Goal: Navigation & Orientation: Find specific page/section

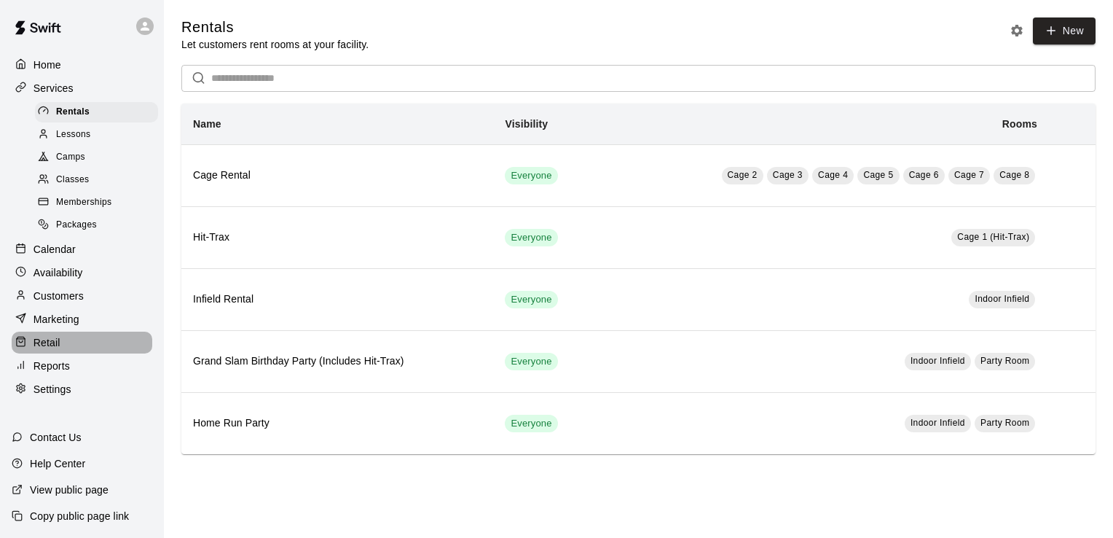
click at [50, 350] on p "Retail" at bounding box center [47, 342] width 27 height 15
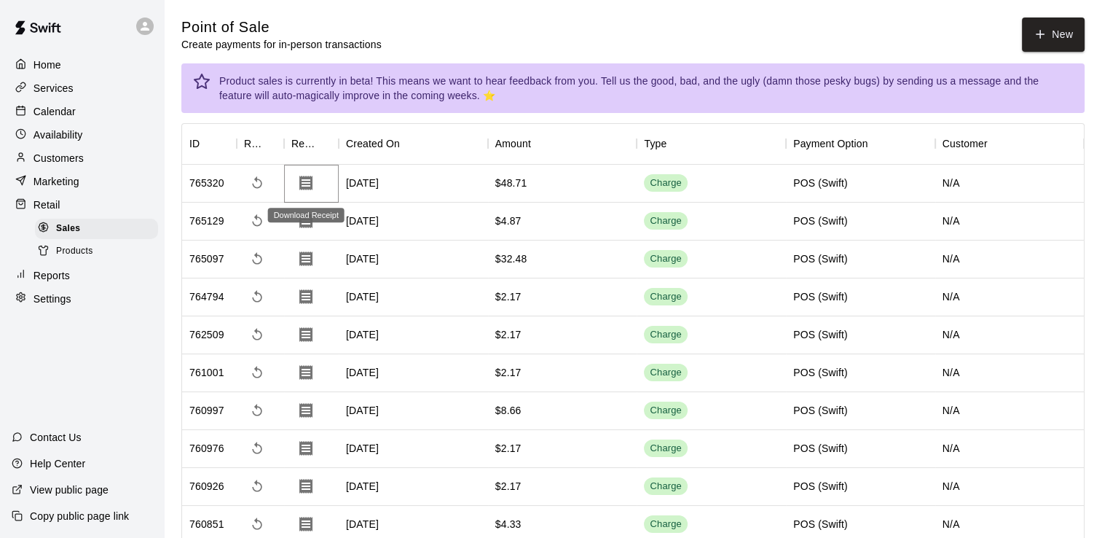
click at [308, 183] on icon "Download Receipt" at bounding box center [305, 182] width 17 height 17
click at [309, 179] on icon "Download Receipt" at bounding box center [305, 182] width 17 height 17
drag, startPoint x: 732, startPoint y: 123, endPoint x: 445, endPoint y: 1, distance: 311.1
click at [675, 38] on div "Point of Sale Create payments for in-person transactions New" at bounding box center [633, 34] width 904 height 34
click at [61, 119] on p "Calendar" at bounding box center [55, 111] width 42 height 15
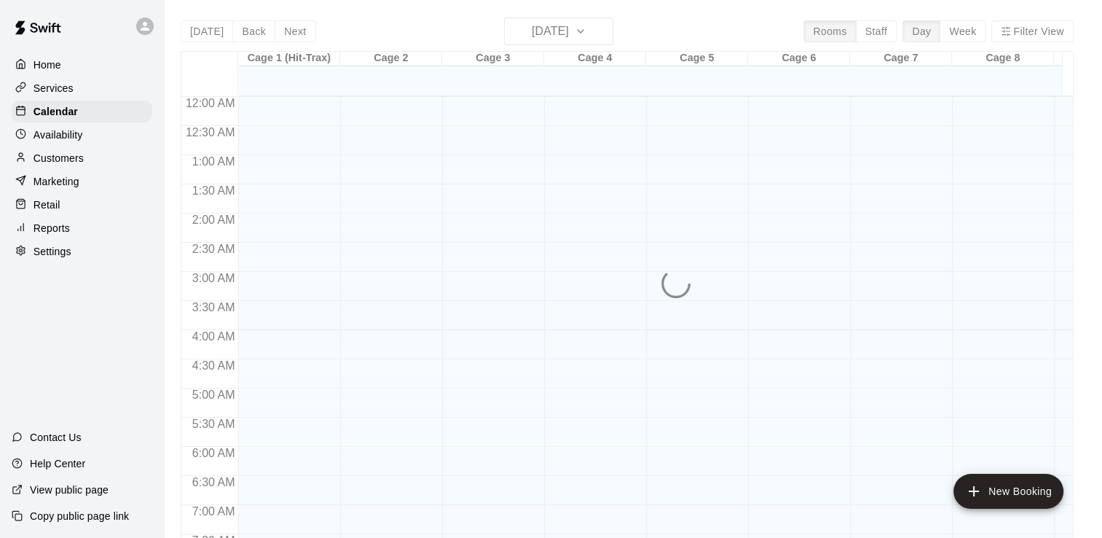
scroll to position [767, 0]
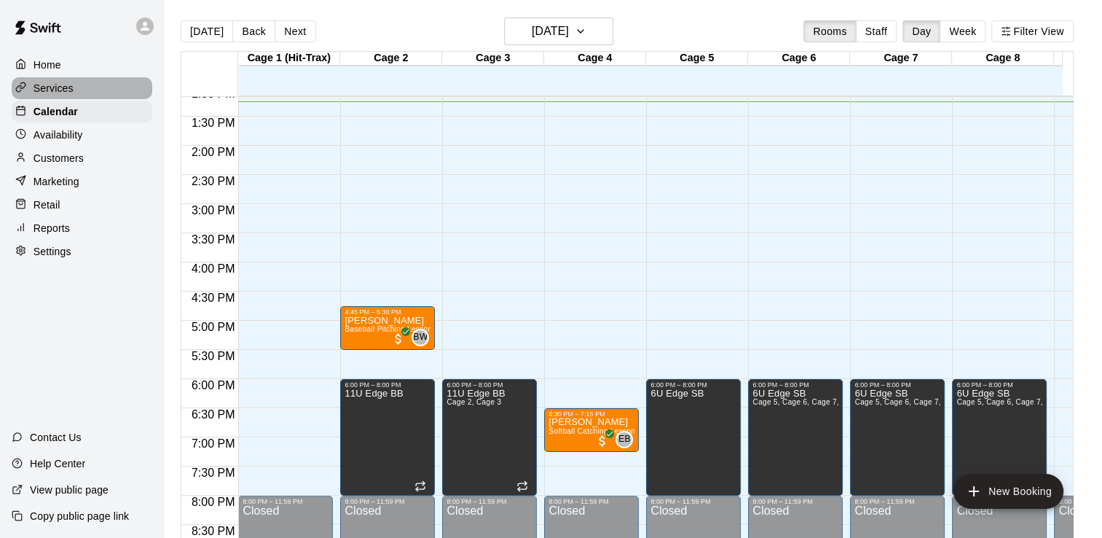
click at [70, 93] on p "Services" at bounding box center [54, 88] width 40 height 15
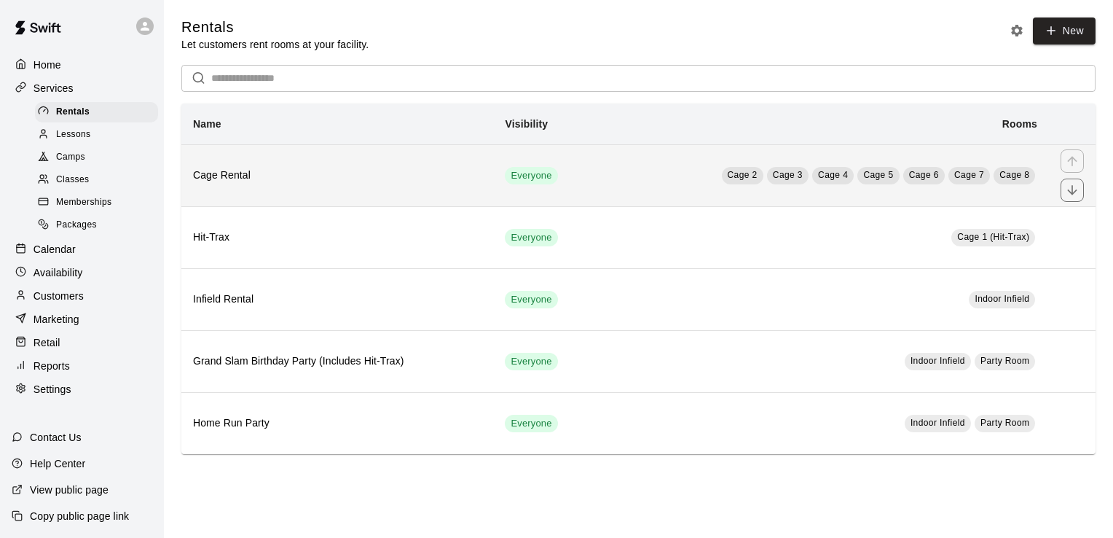
click at [630, 179] on td "Cage 2 Cage 3 Cage 4 Cage 5 Cage 6 Cage 7 Cage 8" at bounding box center [822, 175] width 455 height 62
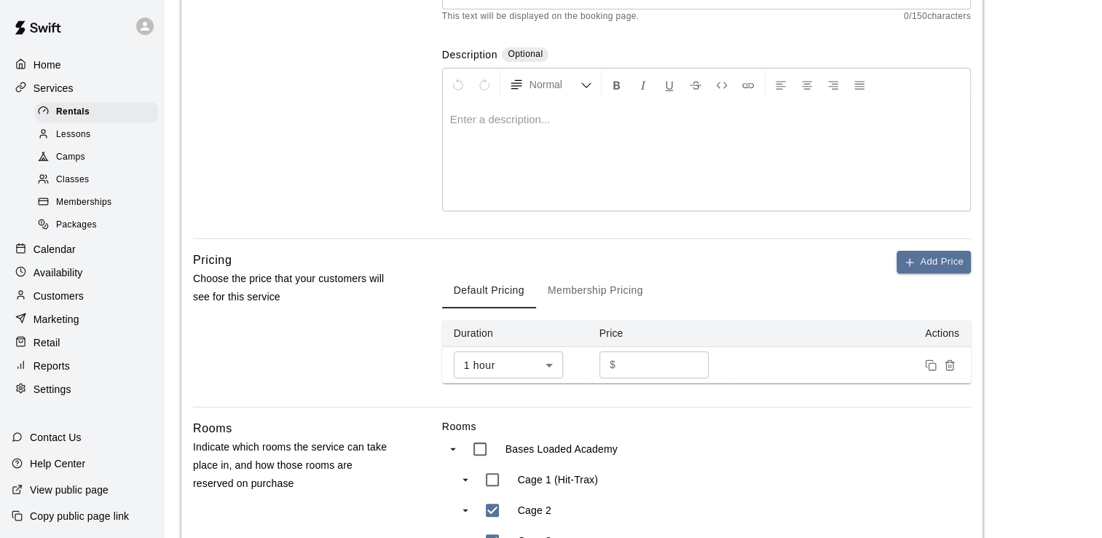
scroll to position [291, 0]
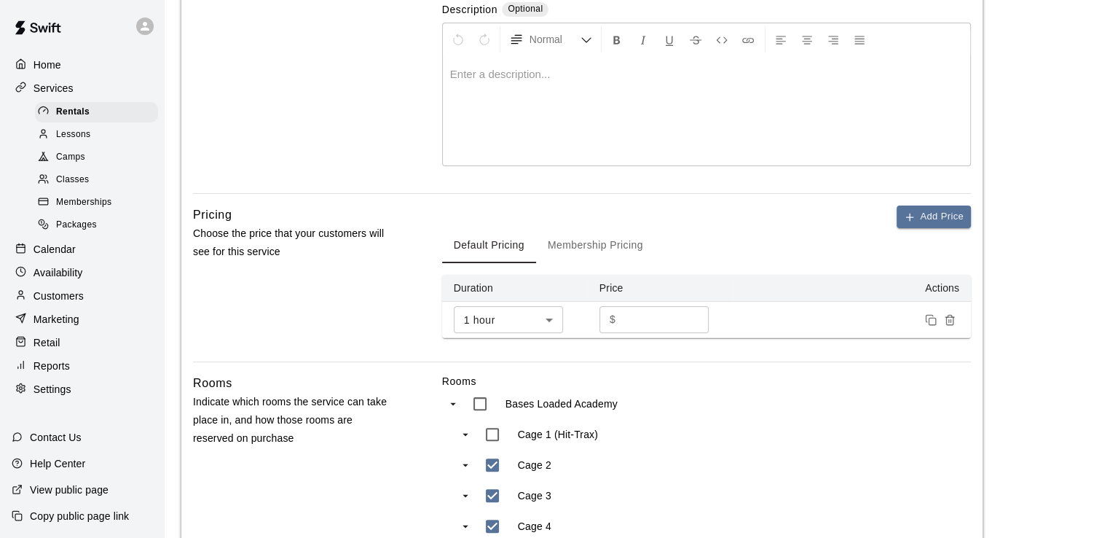
click at [597, 243] on button "Membership Pricing" at bounding box center [595, 245] width 119 height 35
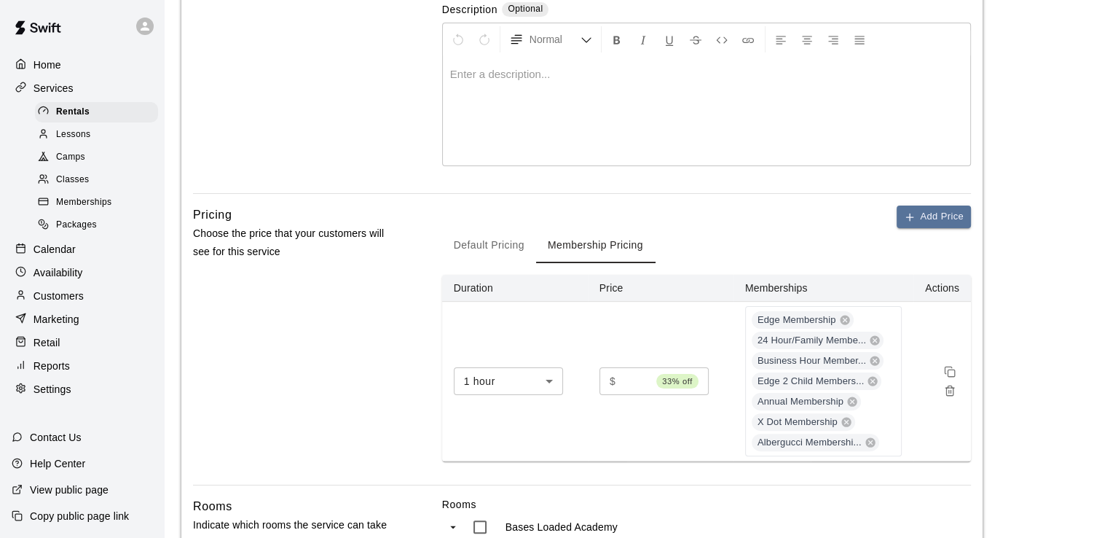
click at [480, 243] on button "Default Pricing" at bounding box center [489, 245] width 94 height 35
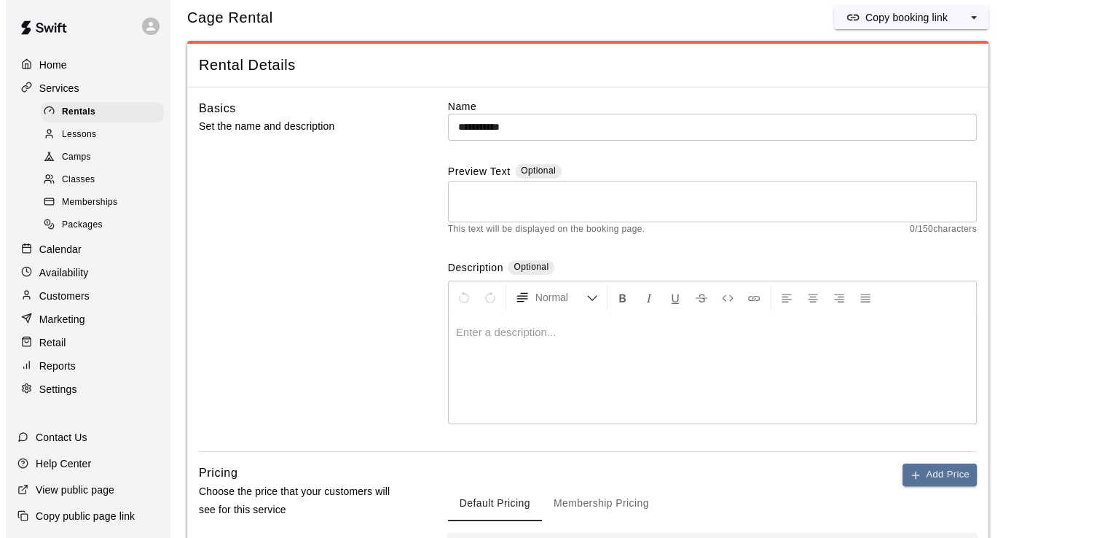
scroll to position [0, 0]
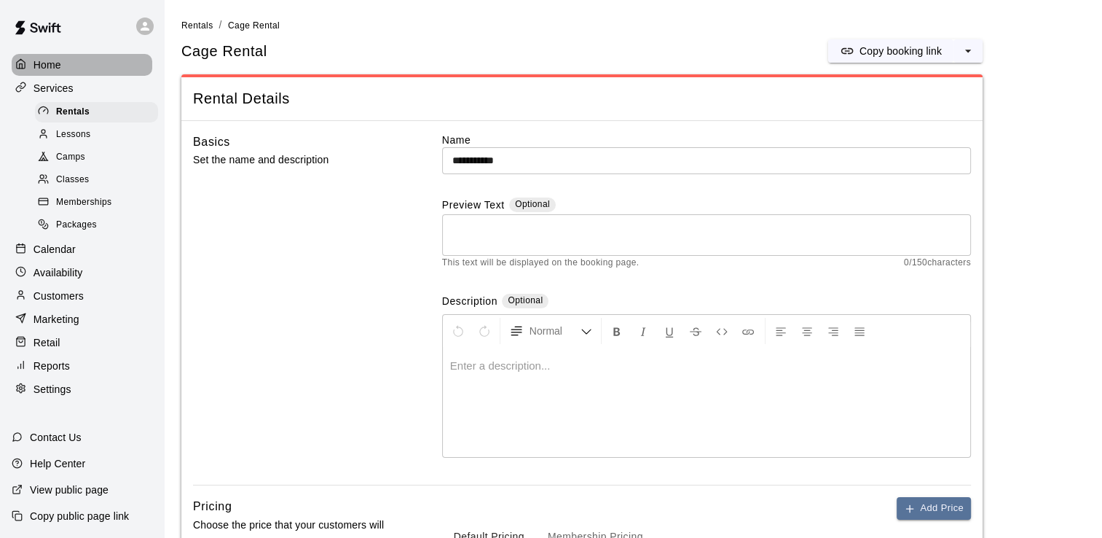
click at [58, 70] on p "Home" at bounding box center [48, 65] width 28 height 15
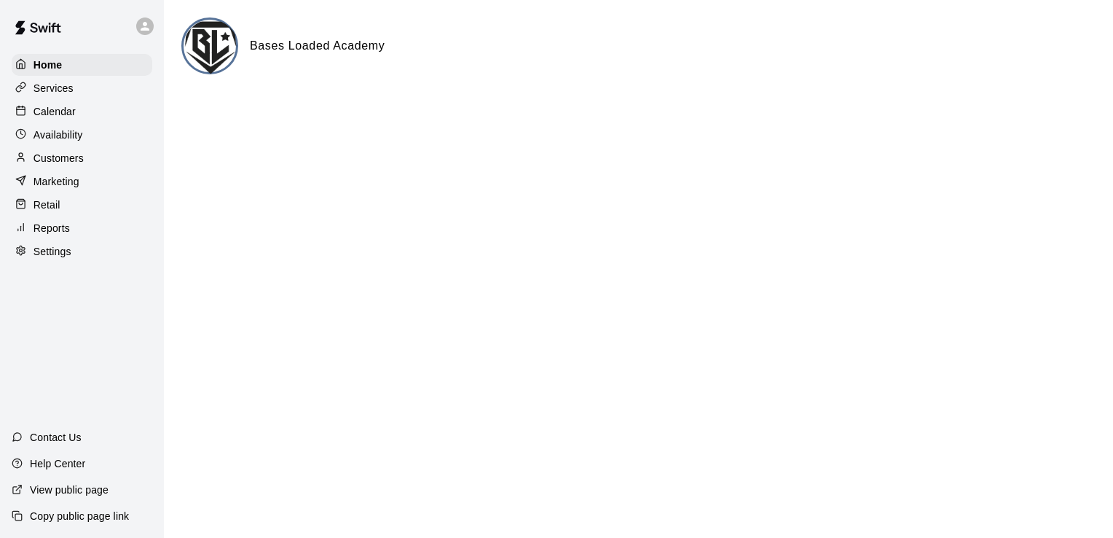
click at [67, 87] on p "Services" at bounding box center [54, 88] width 40 height 15
